Goal: Transaction & Acquisition: Purchase product/service

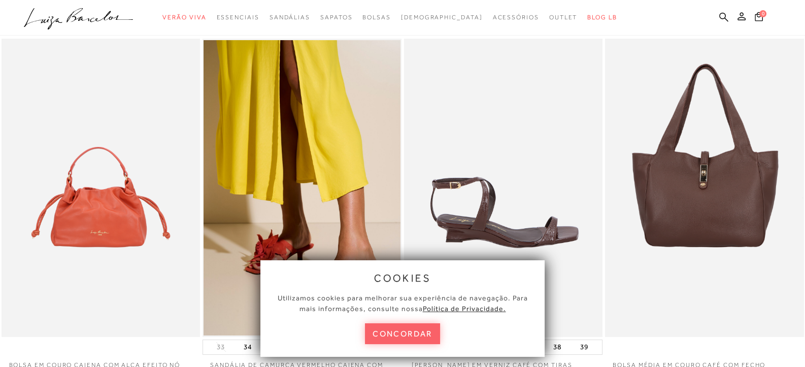
scroll to position [50, 0]
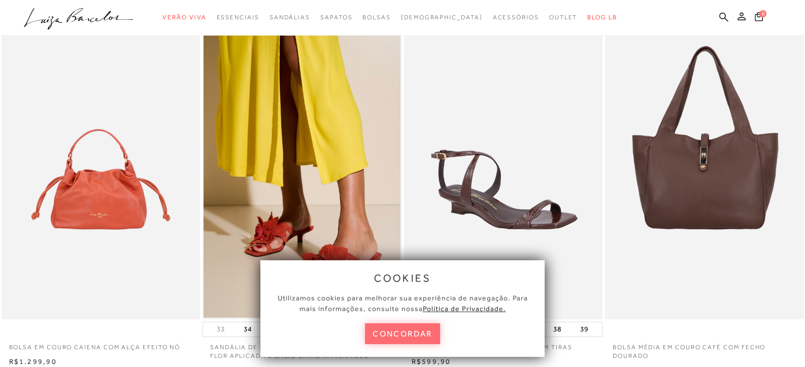
click at [406, 332] on button "concordar" at bounding box center [402, 333] width 75 height 21
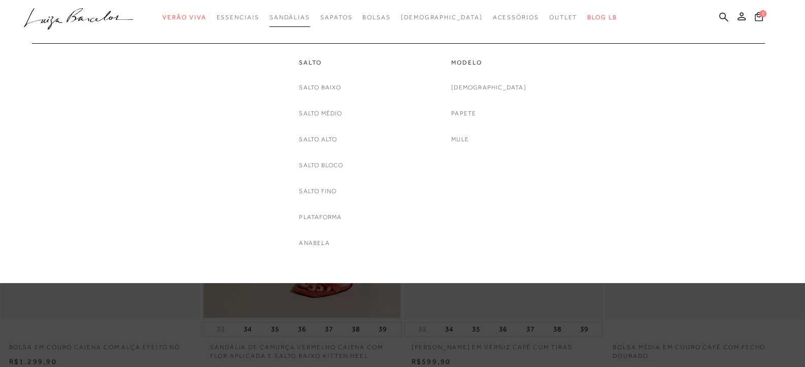
click at [310, 20] on span "Sandálias" at bounding box center [290, 17] width 41 height 7
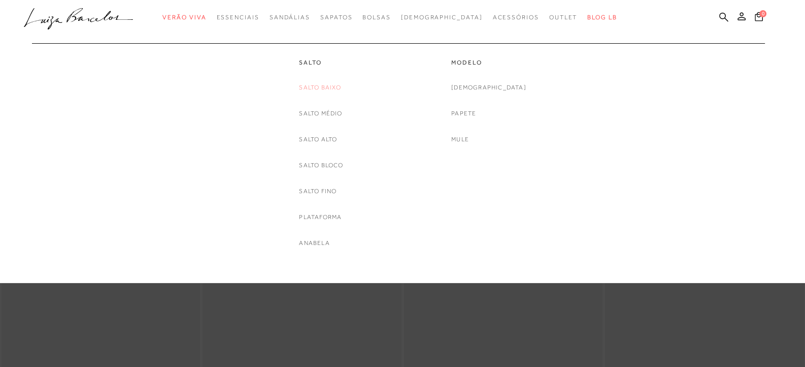
click at [338, 88] on link "Salto Baixo" at bounding box center [320, 87] width 42 height 11
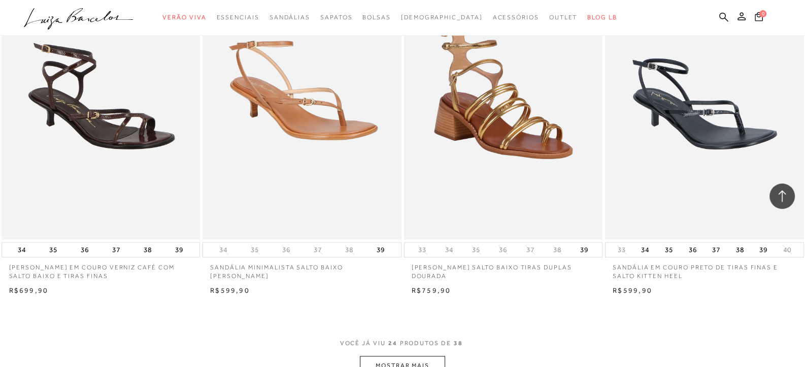
scroll to position [1928, 0]
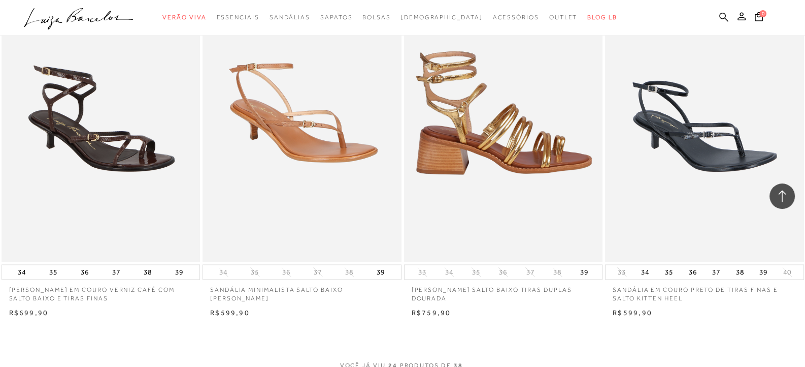
click at [480, 211] on img at bounding box center [504, 112] width 198 height 298
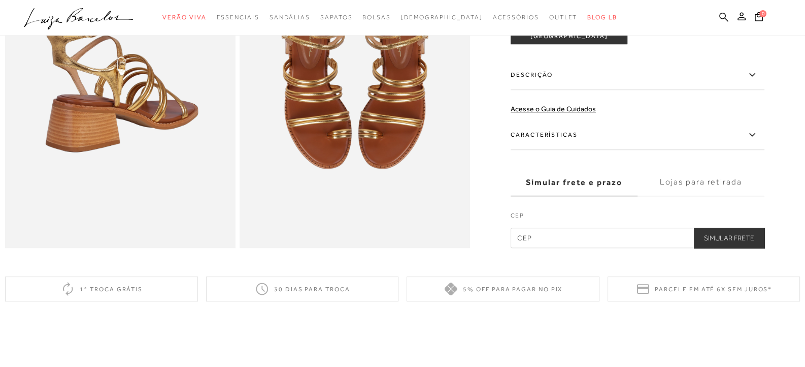
scroll to position [406, 0]
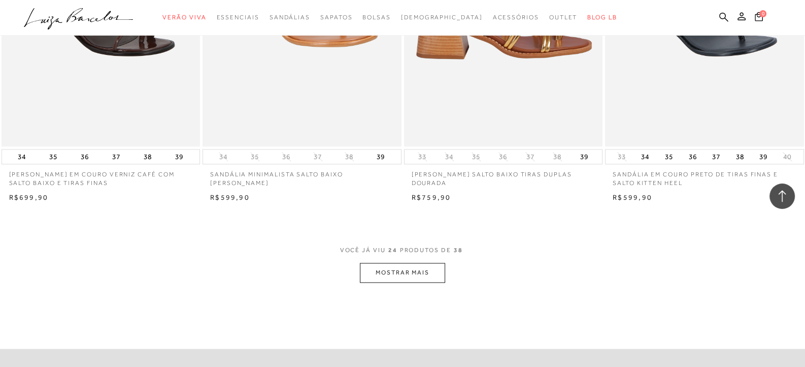
scroll to position [2081, 0]
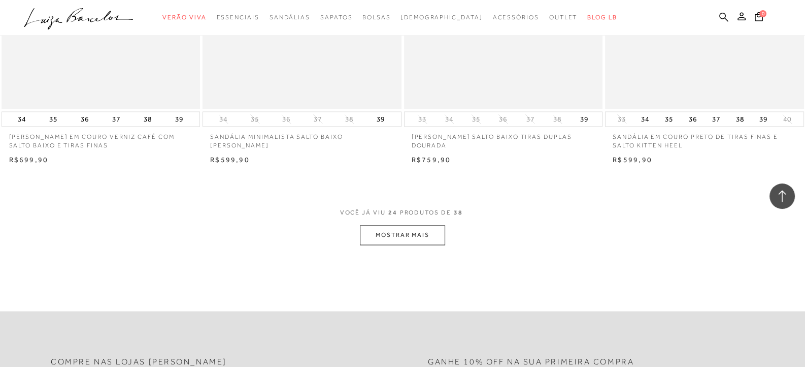
click at [436, 234] on button "MOSTRAR MAIS" at bounding box center [402, 235] width 85 height 20
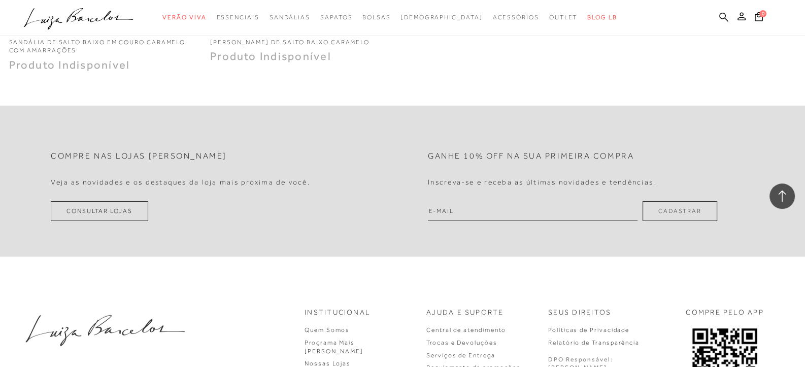
scroll to position [3705, 0]
